Goal: Task Accomplishment & Management: Use online tool/utility

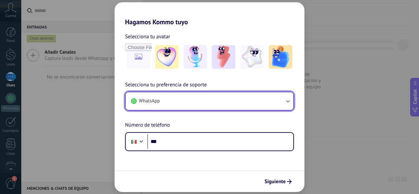
click at [169, 99] on button "WhatsApp" at bounding box center [210, 101] width 168 height 18
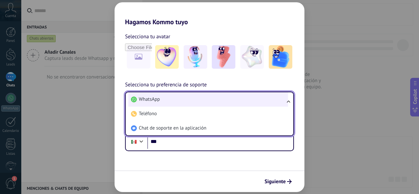
click at [157, 99] on span "WhatsApp" at bounding box center [149, 99] width 21 height 7
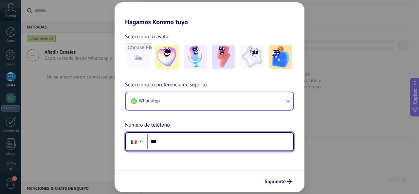
click at [176, 142] on input "***" at bounding box center [220, 141] width 146 height 15
type input "**********"
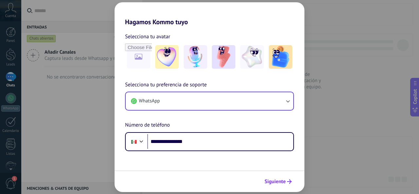
click at [282, 183] on span "Siguiente" at bounding box center [274, 181] width 21 height 5
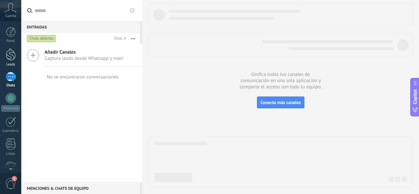
click at [9, 58] on div at bounding box center [11, 54] width 10 height 12
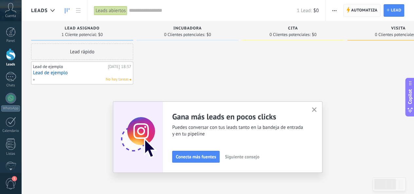
click at [364, 9] on span "Automatiza" at bounding box center [364, 11] width 27 height 12
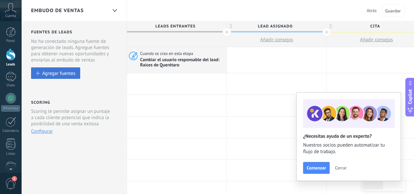
click at [65, 71] on div "Agregar fuentes" at bounding box center [58, 73] width 33 height 6
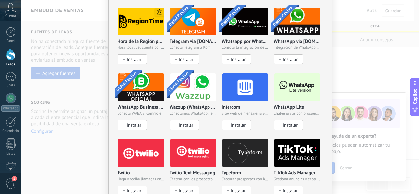
scroll to position [531, 0]
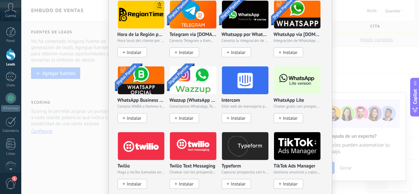
click at [287, 83] on img at bounding box center [297, 80] width 46 height 32
click at [285, 118] on span "Instalar" at bounding box center [290, 119] width 15 height 6
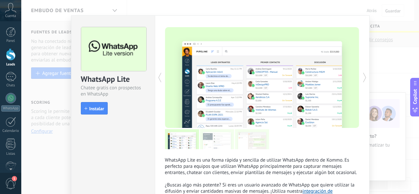
scroll to position [11, 0]
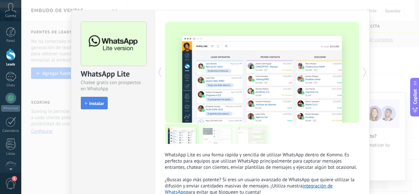
click at [93, 101] on span "Instalar" at bounding box center [96, 103] width 15 height 5
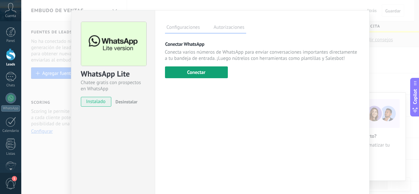
click at [199, 75] on button "Conectar" at bounding box center [196, 72] width 63 height 12
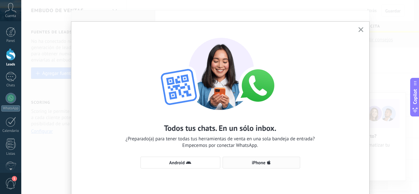
click at [260, 167] on button "iPhone" at bounding box center [262, 163] width 78 height 12
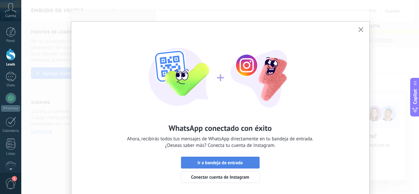
click at [229, 162] on span "Ir a bandeja de entrada" at bounding box center [219, 162] width 45 height 5
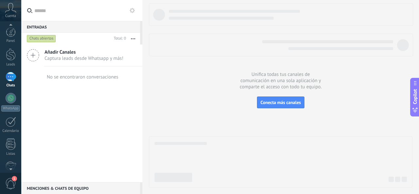
click at [9, 183] on span "1" at bounding box center [10, 183] width 11 height 11
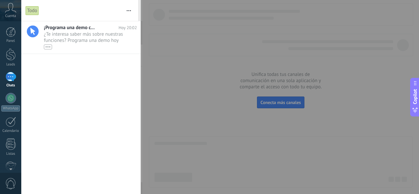
click at [190, 73] on div at bounding box center [209, 97] width 419 height 194
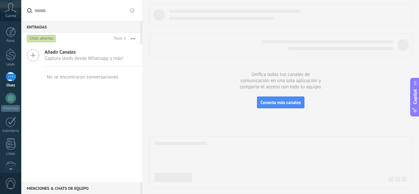
click at [11, 17] on span "Cuenta" at bounding box center [10, 16] width 11 height 4
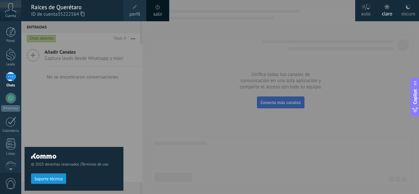
click at [158, 9] on span at bounding box center [157, 7] width 5 height 5
